Goal: Unclear

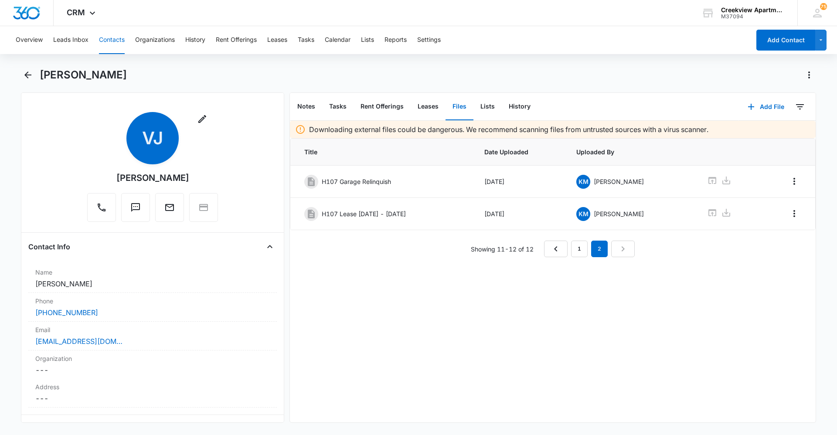
drag, startPoint x: 382, startPoint y: 354, endPoint x: 353, endPoint y: 395, distance: 51.0
click at [381, 354] on div "Downloading external files could be dangerous. We recommend scanning files from…" at bounding box center [553, 272] width 526 height 302
click at [549, 312] on div "Downloading external files could be dangerous. We recommend scanning files from…" at bounding box center [553, 272] width 526 height 302
click at [356, 365] on div "Downloading external files could be dangerous. We recommend scanning files from…" at bounding box center [553, 272] width 526 height 302
click at [607, 319] on div "Downloading external files could be dangerous. We recommend scanning files from…" at bounding box center [553, 272] width 526 height 302
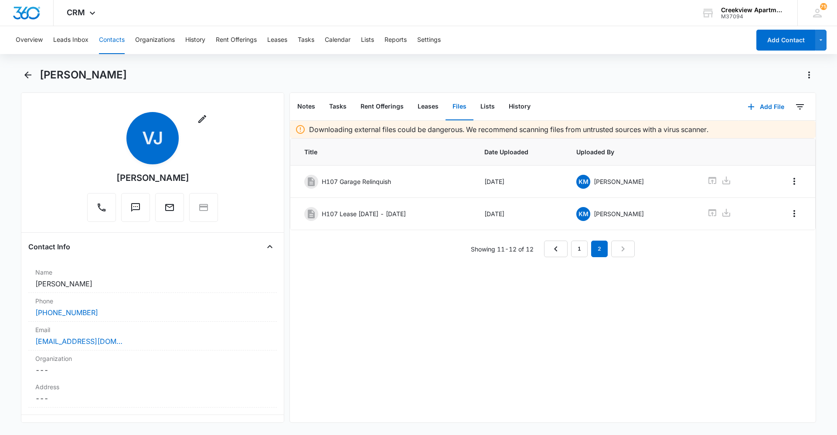
click at [568, 321] on div "Downloading external files could be dangerous. We recommend scanning files from…" at bounding box center [553, 272] width 526 height 302
click at [613, 334] on div "Downloading external files could be dangerous. We recommend scanning files from…" at bounding box center [553, 272] width 526 height 302
click at [318, 373] on div "Downloading external files could be dangerous. We recommend scanning files from…" at bounding box center [553, 272] width 526 height 302
click at [582, 346] on div "Downloading external files could be dangerous. We recommend scanning files from…" at bounding box center [553, 272] width 526 height 302
click at [340, 393] on div "Downloading external files could be dangerous. We recommend scanning files from…" at bounding box center [553, 272] width 526 height 302
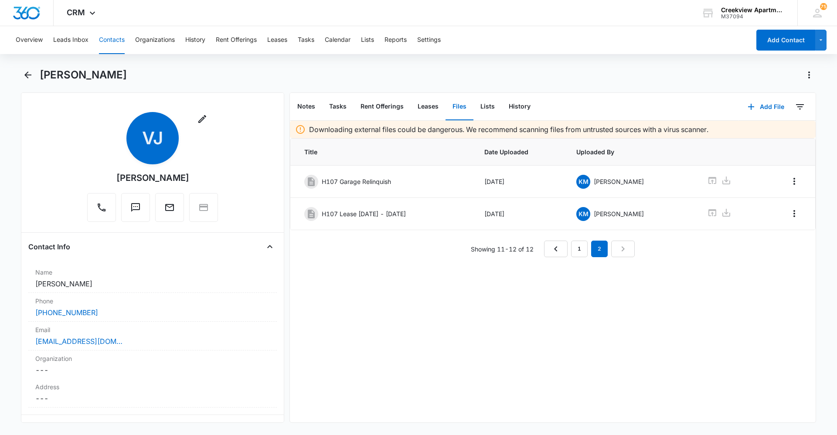
click at [515, 350] on div "Downloading external files could be dangerous. We recommend scanning files from…" at bounding box center [553, 272] width 526 height 302
drag, startPoint x: 331, startPoint y: 374, endPoint x: 323, endPoint y: 381, distance: 11.1
click at [331, 374] on div "Downloading external files could be dangerous. We recommend scanning files from…" at bounding box center [553, 272] width 526 height 302
click at [762, 262] on div "Downloading external files could be dangerous. We recommend scanning files from…" at bounding box center [553, 272] width 526 height 302
click at [308, 347] on div "Downloading external files could be dangerous. We recommend scanning files from…" at bounding box center [553, 272] width 526 height 302
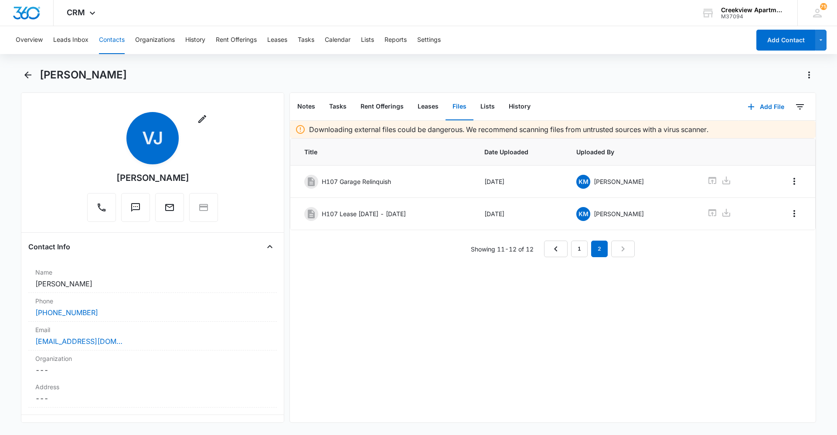
click at [503, 332] on div "Downloading external files could be dangerous. We recommend scanning files from…" at bounding box center [553, 272] width 526 height 302
click at [326, 389] on div "Downloading external files could be dangerous. We recommend scanning files from…" at bounding box center [553, 272] width 526 height 302
click at [424, 312] on div "Downloading external files could be dangerous. We recommend scanning files from…" at bounding box center [553, 272] width 526 height 302
click at [326, 390] on div "Downloading external files could be dangerous. We recommend scanning files from…" at bounding box center [553, 272] width 526 height 302
click at [508, 367] on div "Downloading external files could be dangerous. We recommend scanning files from…" at bounding box center [553, 272] width 526 height 302
